Goal: Task Accomplishment & Management: Use online tool/utility

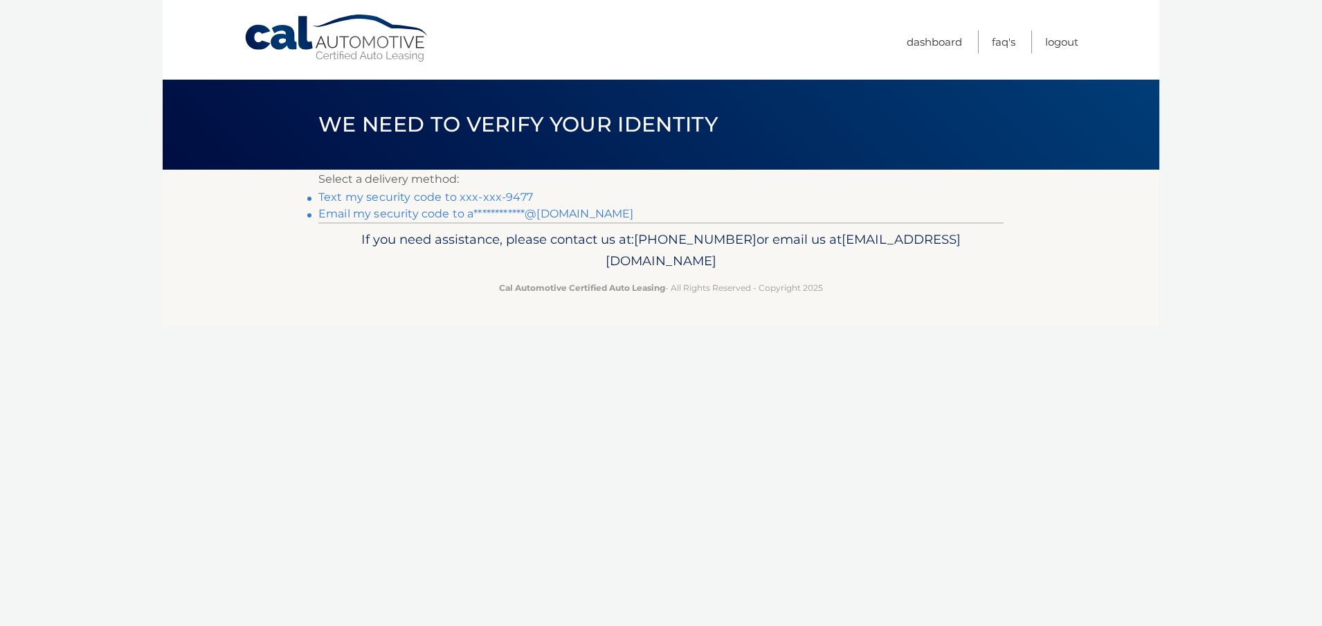
click at [389, 195] on link "Text my security code to xxx-xxx-9477" at bounding box center [425, 196] width 215 height 13
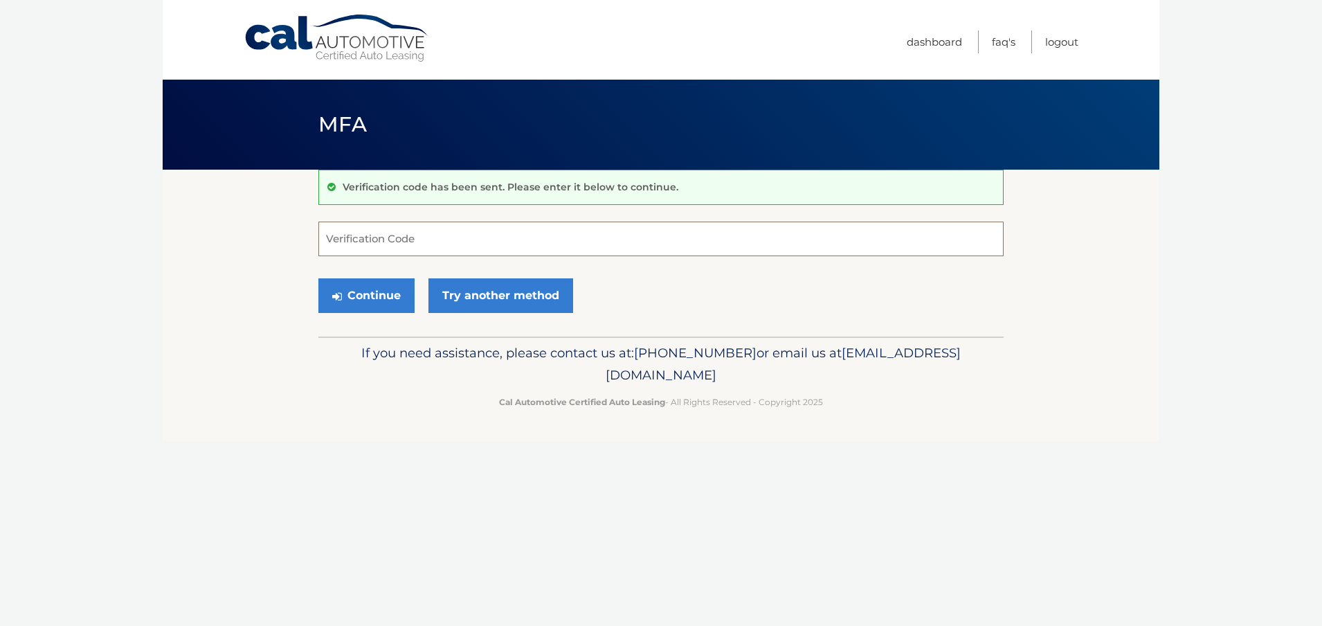
click at [334, 234] on input "Verification Code" at bounding box center [660, 238] width 685 height 35
type input "681203"
click at [364, 297] on button "Continue" at bounding box center [366, 295] width 96 height 35
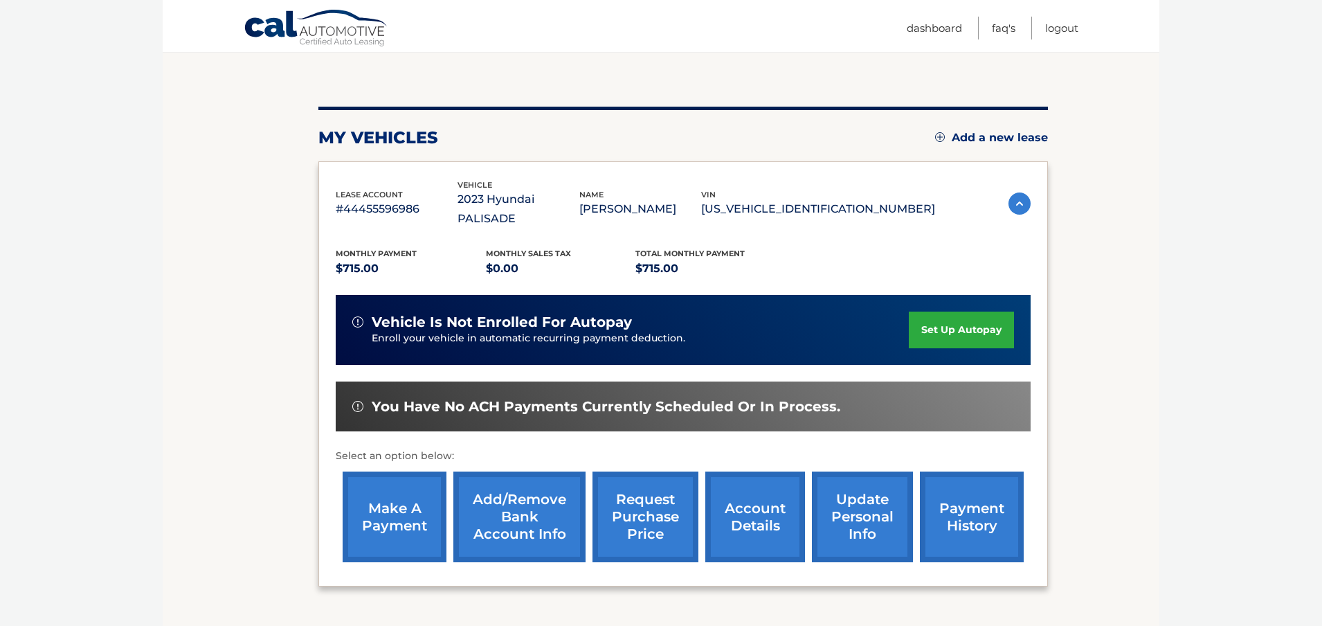
scroll to position [149, 0]
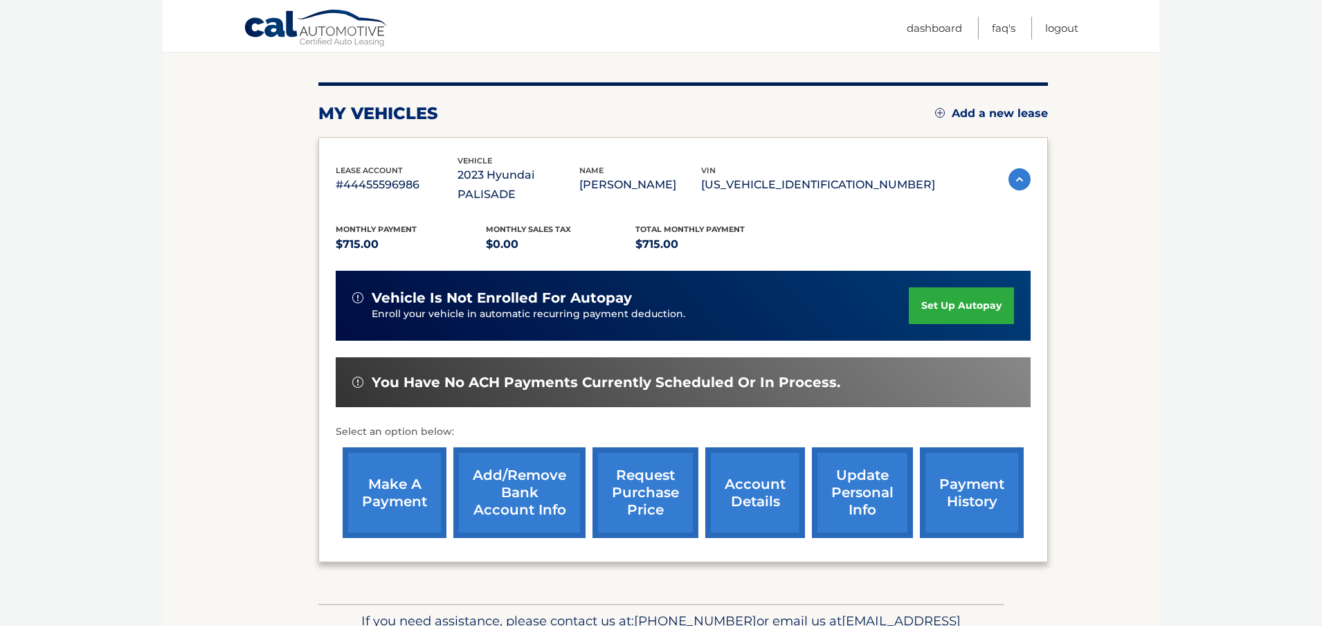
click at [400, 475] on link "make a payment" at bounding box center [395, 492] width 104 height 91
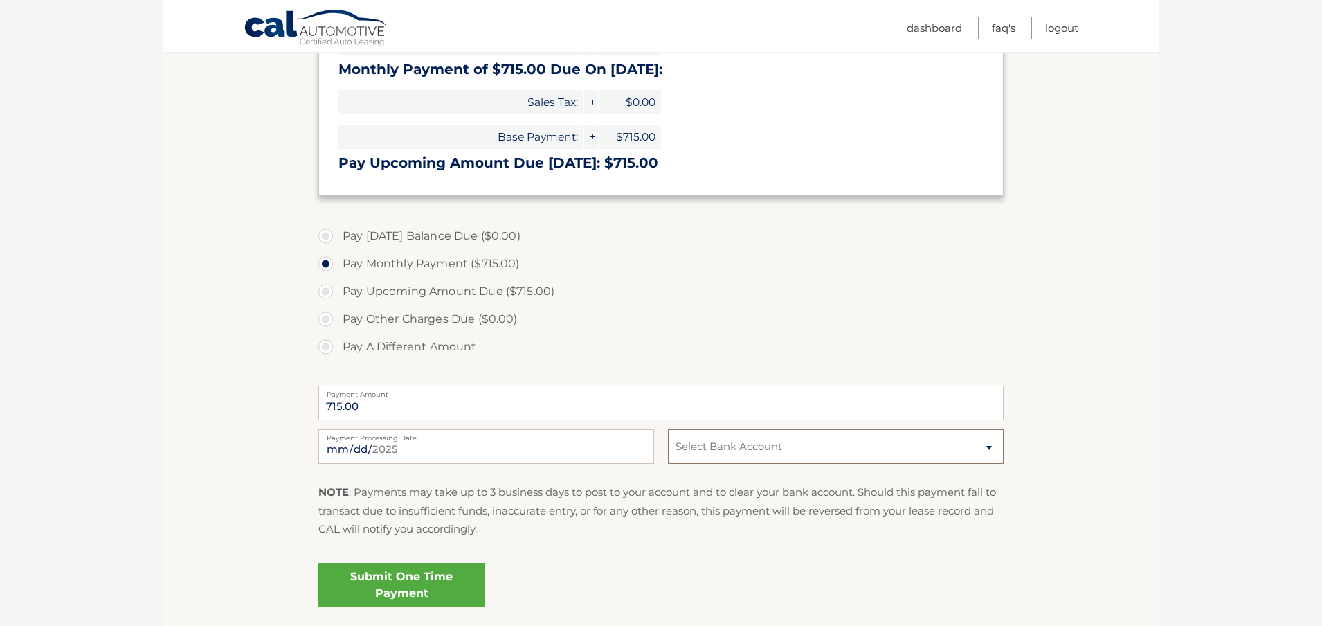
scroll to position [258, 0]
select select "MjQ0Mzc4ZDgtN2YyMy00MDZjLTllYWYtZDY1ZWUyYmM5Mjk0"
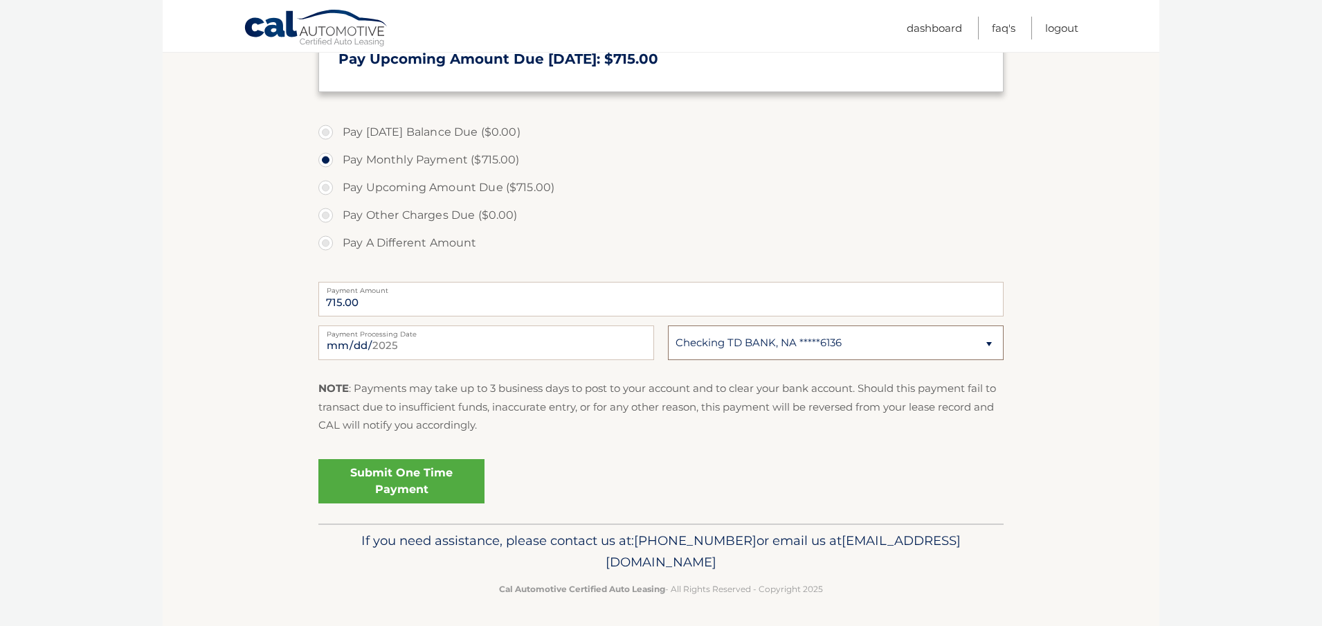
scroll to position [360, 0]
click at [406, 472] on link "Submit One Time Payment" at bounding box center [401, 482] width 166 height 44
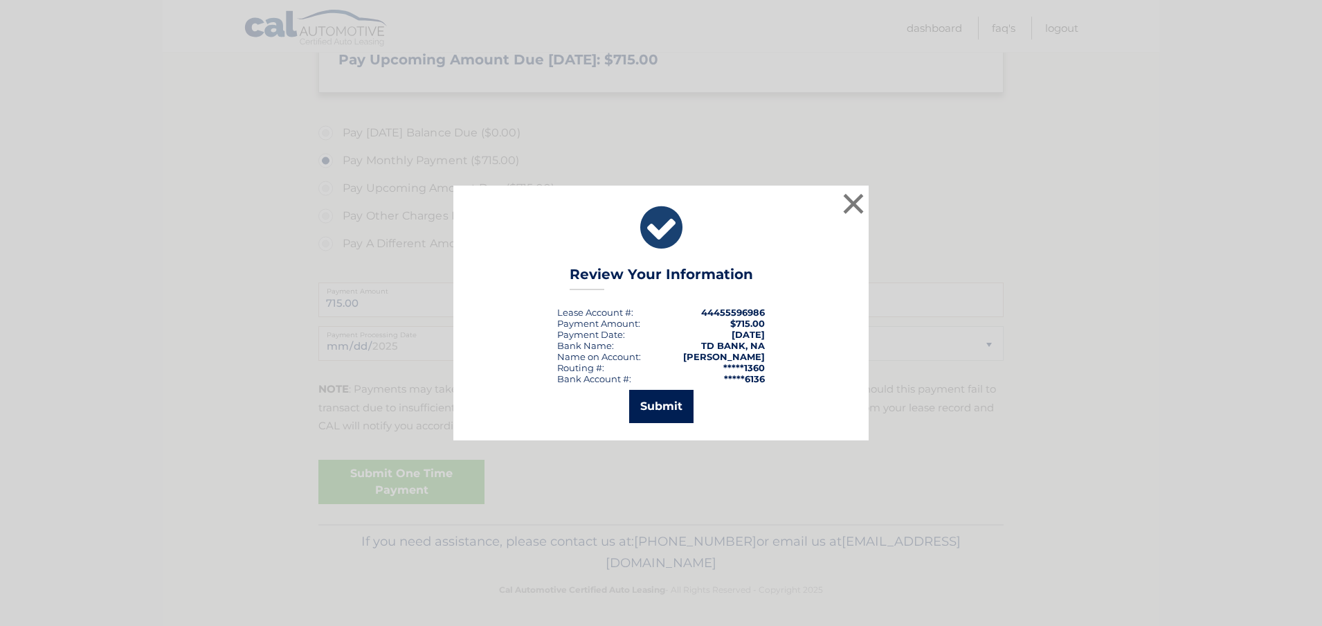
click at [662, 403] on button "Submit" at bounding box center [661, 406] width 64 height 33
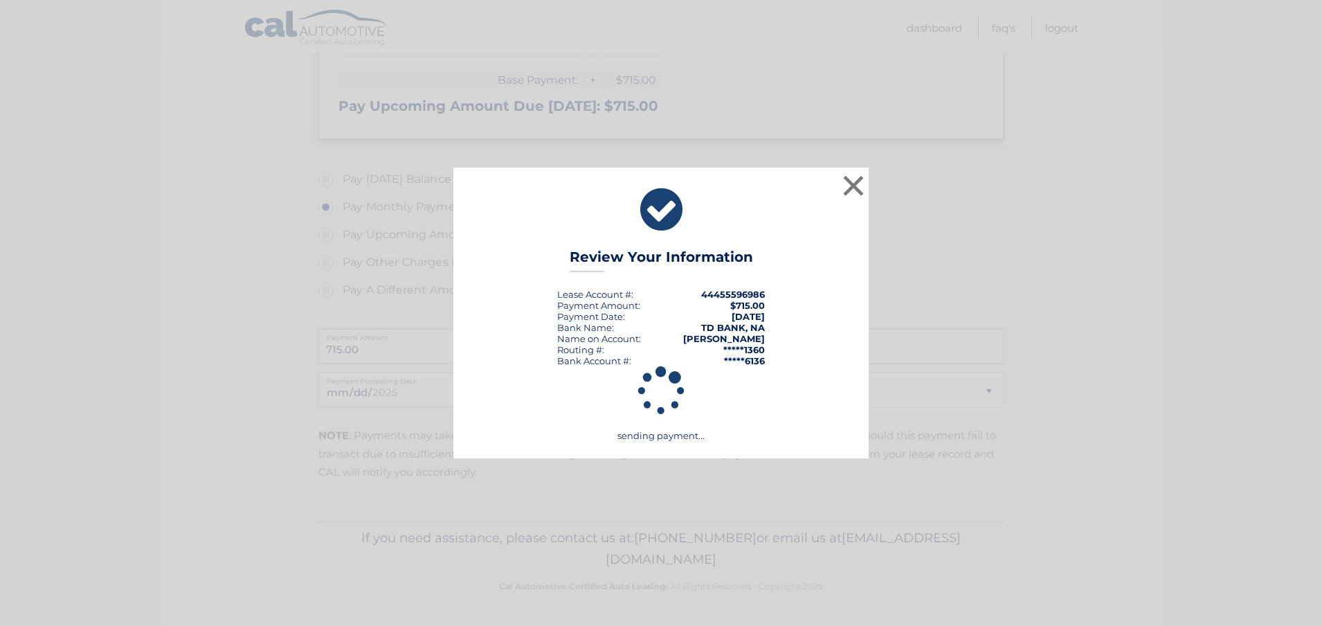
scroll to position [310, 0]
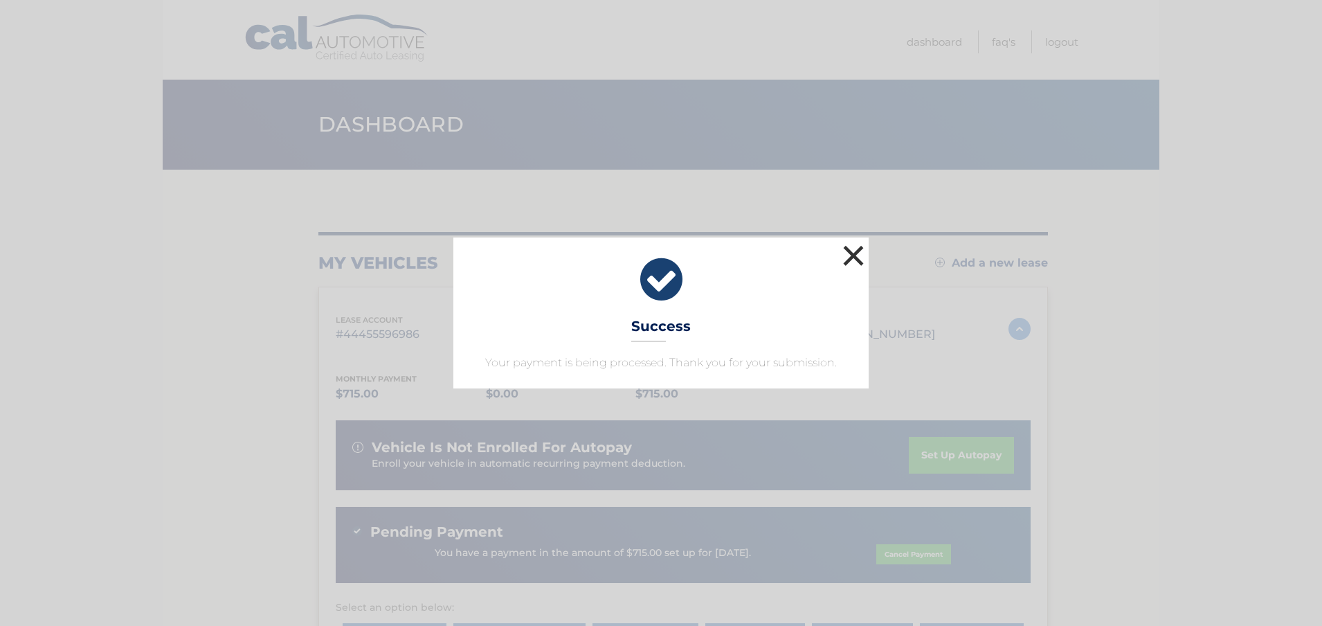
click at [856, 249] on button "×" at bounding box center [853, 256] width 28 height 28
